Goal: Information Seeking & Learning: Understand process/instructions

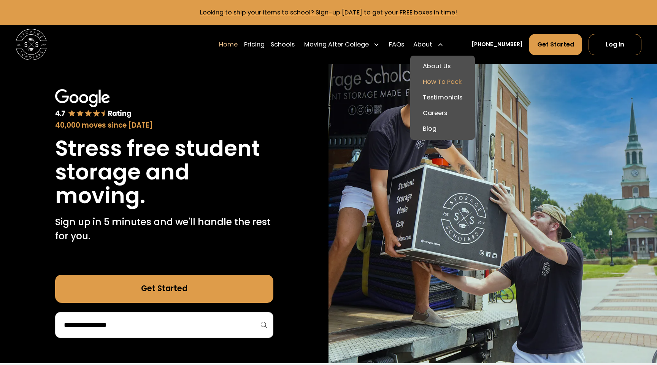
click at [450, 81] on link "How To Pack" at bounding box center [443, 82] width 58 height 16
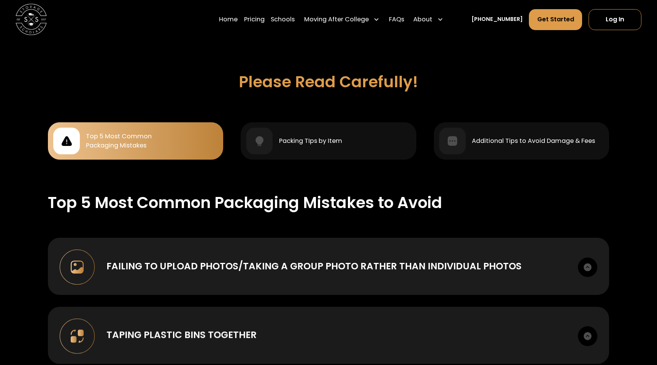
scroll to position [673, 0]
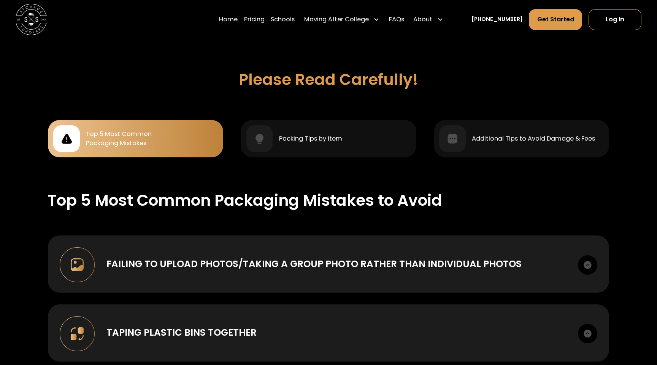
click at [188, 140] on div "Top 5 Most Common Packaging Mistakes" at bounding box center [135, 138] width 165 height 27
click at [76, 135] on div at bounding box center [66, 138] width 27 height 27
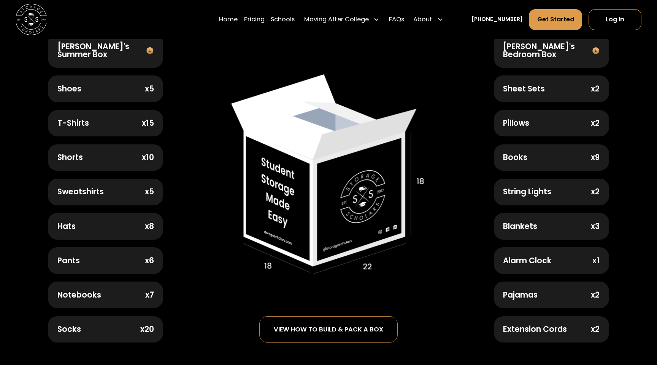
scroll to position [332, 0]
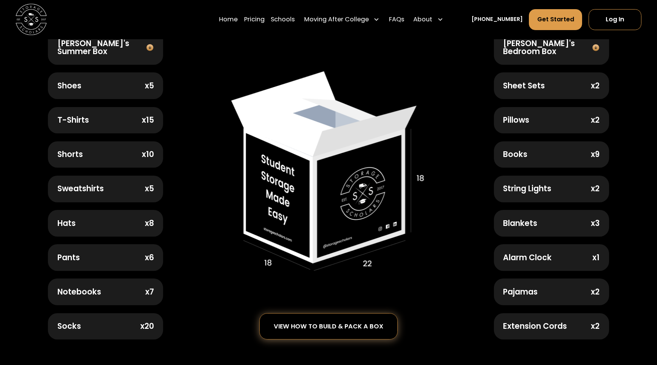
click at [335, 323] on div "view how to build & pack a box" at bounding box center [329, 326] width 110 height 7
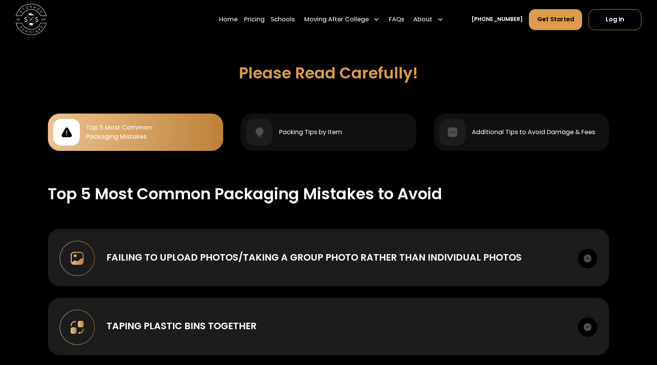
scroll to position [680, 0]
click at [143, 123] on div "Top 5 Most Common Packaging Mistakes" at bounding box center [119, 132] width 66 height 19
click at [118, 129] on div "Top 5 Most Common Packaging Mistakes" at bounding box center [119, 132] width 66 height 19
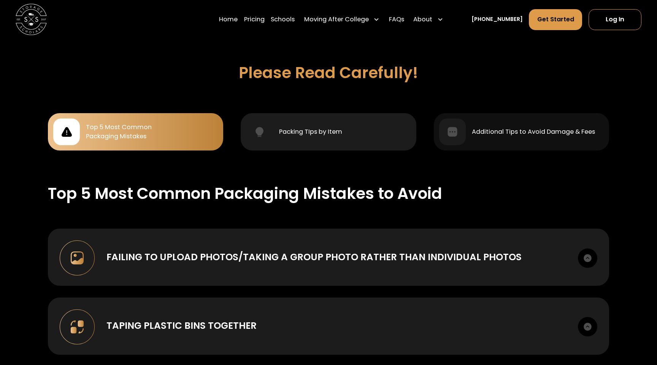
click at [272, 118] on div "Packing TIps by Item" at bounding box center [329, 131] width 165 height 27
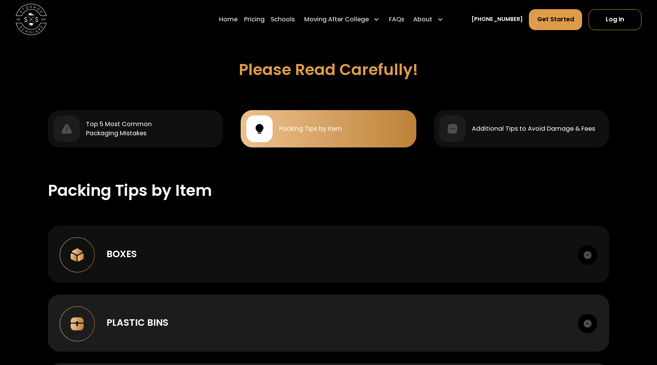
scroll to position [680, 0]
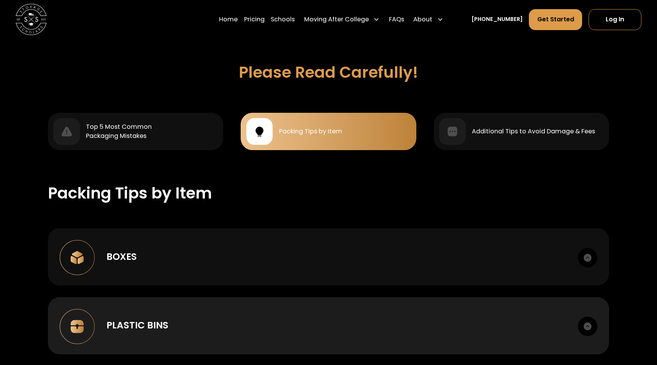
click at [218, 255] on div "Boxes" at bounding box center [337, 257] width 460 height 14
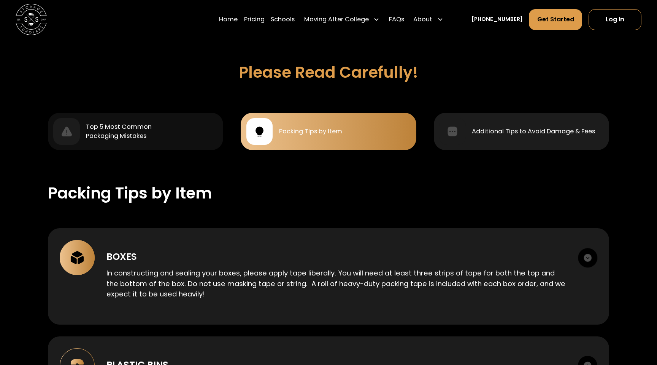
click at [530, 135] on div "Additional Tips to Avoid Damage & Fees" at bounding box center [521, 131] width 165 height 27
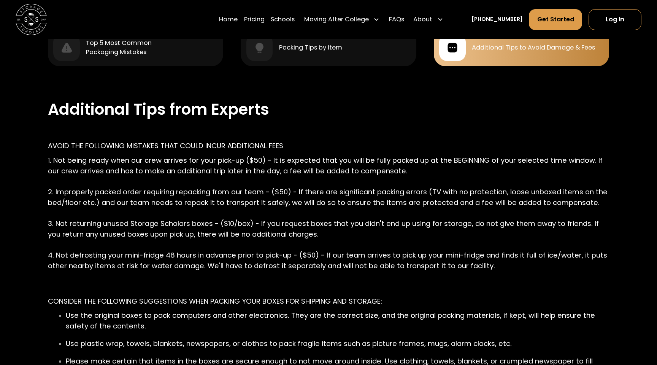
scroll to position [770, 0]
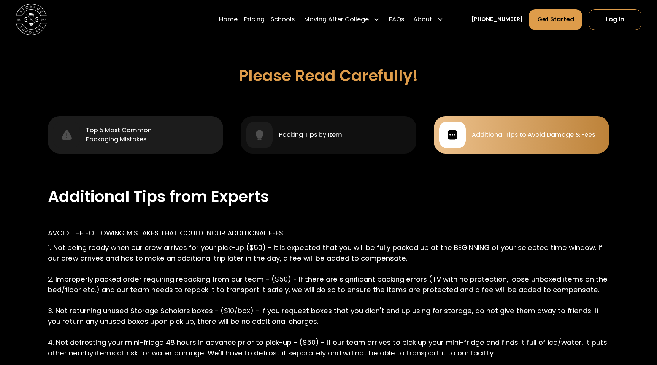
click at [159, 138] on div "Top 5 Most Common Packaging Mistakes" at bounding box center [135, 134] width 165 height 27
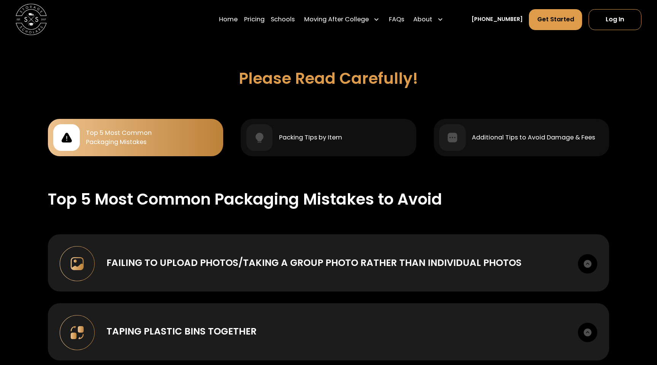
scroll to position [688, 0]
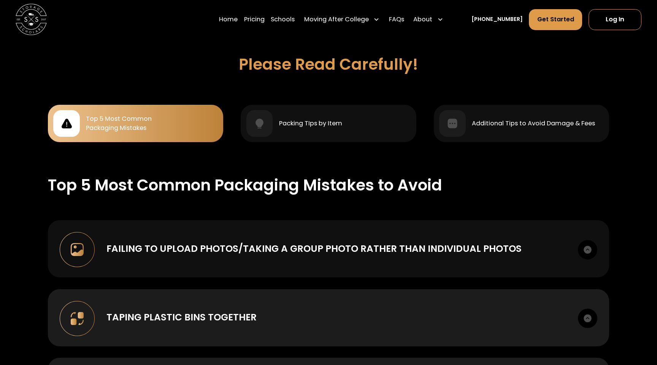
click at [286, 242] on div "Failing to upload photos/taking a group photo rather than individual photos" at bounding box center [314, 249] width 415 height 14
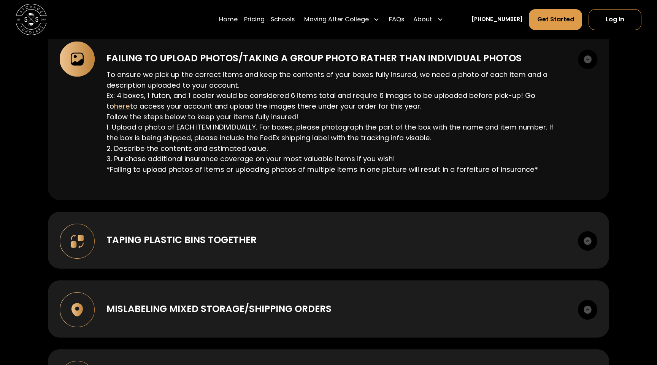
scroll to position [883, 0]
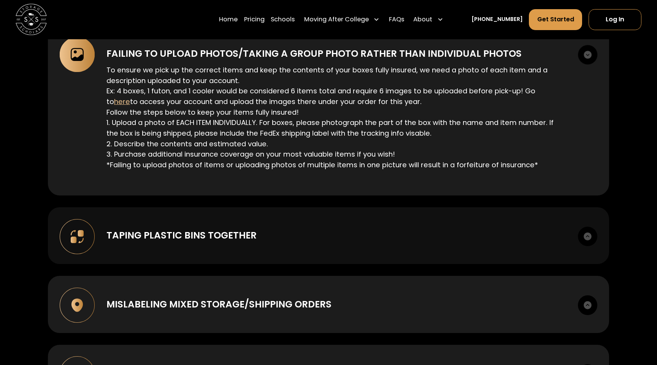
click at [253, 234] on div "Taping plastic bins together" at bounding box center [182, 235] width 150 height 14
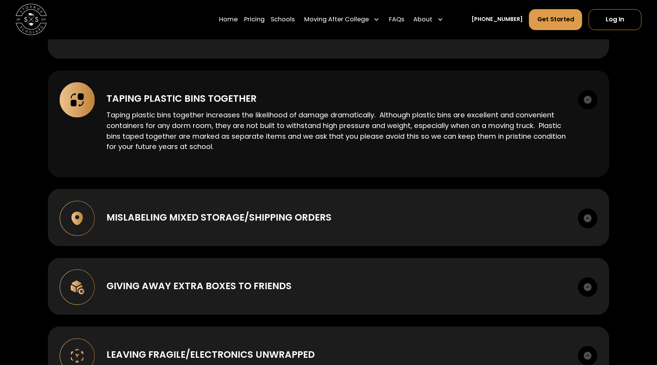
scroll to position [1025, 0]
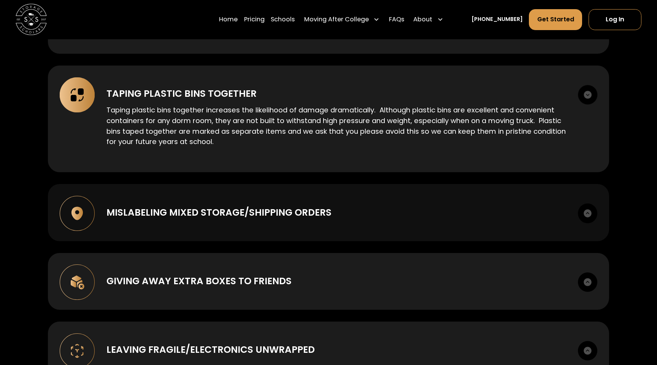
click at [258, 205] on div "Mislabeling mixed storage/shipping orders" at bounding box center [219, 212] width 225 height 14
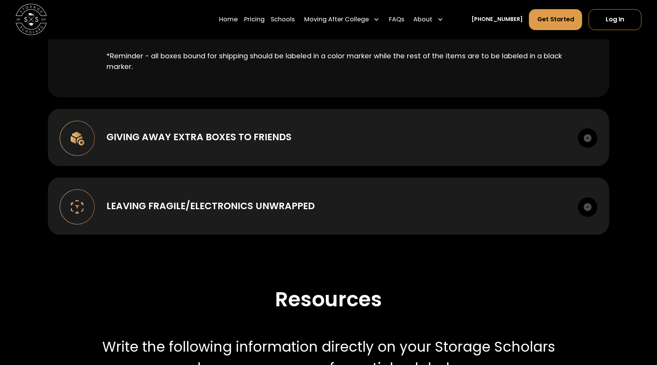
scroll to position [1253, 0]
click at [258, 202] on div "Leaving Fragile/Electronics unwrapped" at bounding box center [211, 205] width 209 height 14
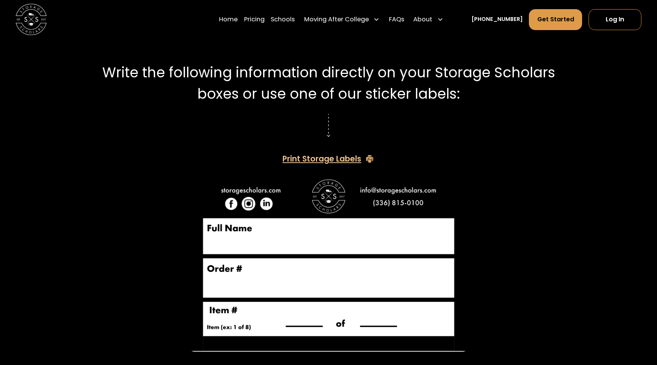
scroll to position [1577, 0]
click at [258, 202] on img at bounding box center [328, 262] width 281 height 176
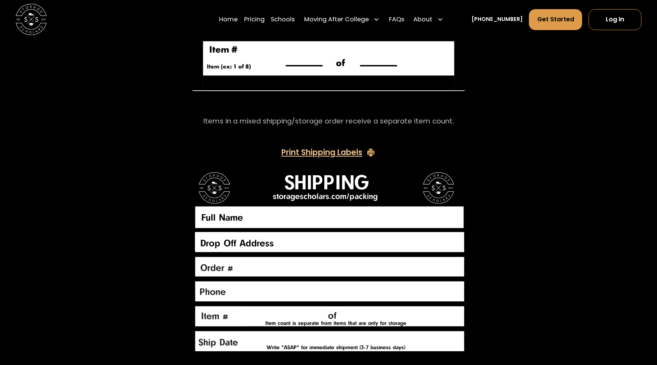
scroll to position [1835, 0]
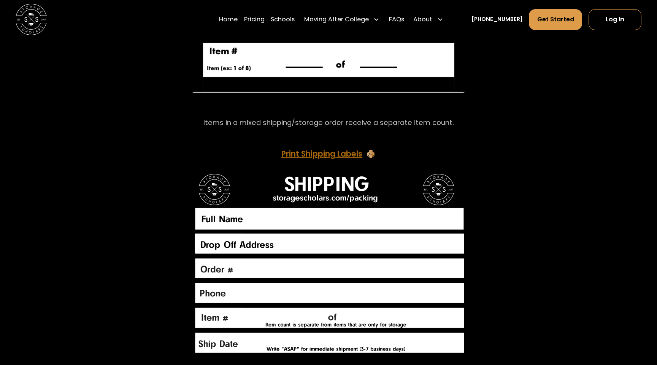
click at [330, 151] on div "Print Shipping Labels" at bounding box center [322, 154] width 81 height 8
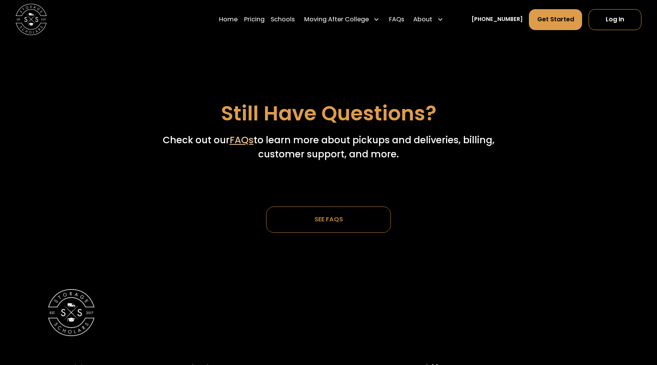
scroll to position [2543, 0]
click at [334, 224] on div "SEE FAQs" at bounding box center [329, 218] width 57 height 25
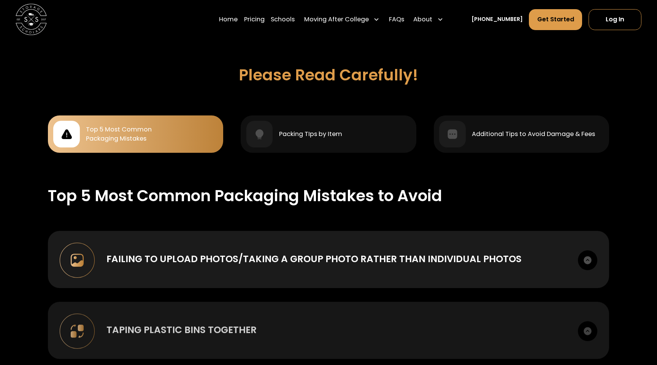
scroll to position [678, 0]
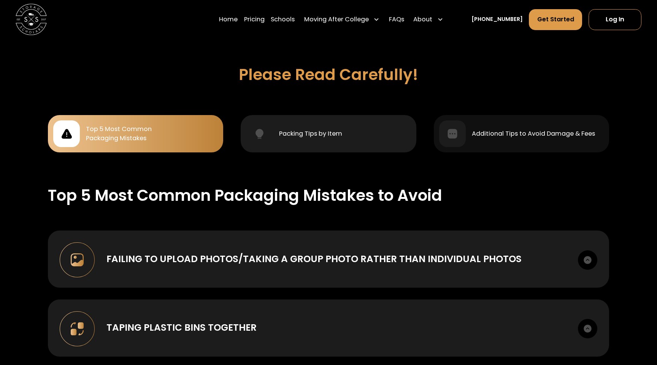
click at [322, 129] on div "Packing TIps by Item" at bounding box center [310, 134] width 63 height 10
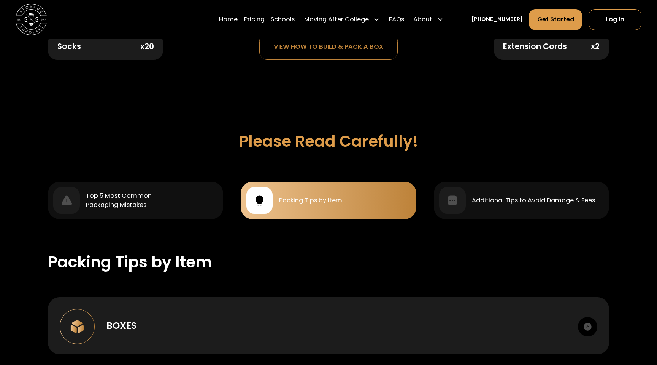
scroll to position [600, 0]
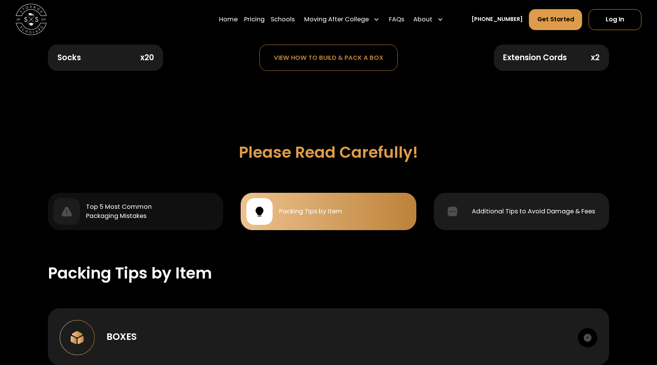
click at [503, 209] on div "Additional Tips to Avoid Damage & Fees" at bounding box center [533, 212] width 123 height 10
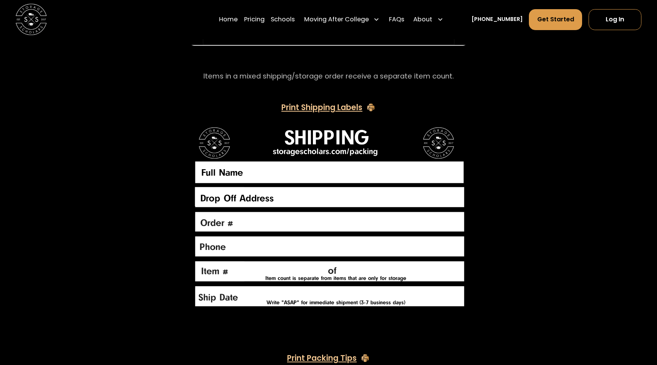
scroll to position [1665, 0]
